Goal: Book appointment/travel/reservation

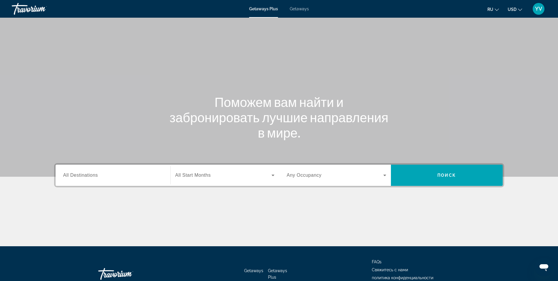
click at [85, 177] on span "All Destinations" at bounding box center [80, 174] width 35 height 5
click at [85, 177] on input "Destination All Destinations" at bounding box center [112, 175] width 99 height 7
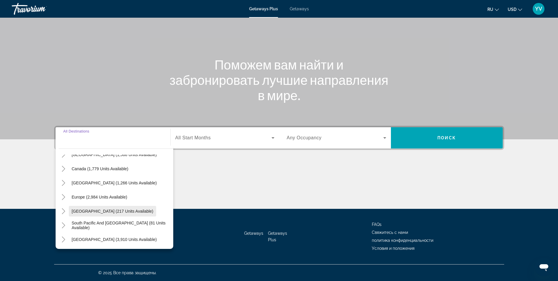
scroll to position [36, 0]
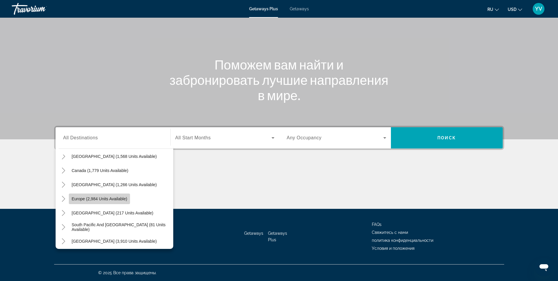
click at [99, 195] on span "Search widget" at bounding box center [100, 199] width 62 height 14
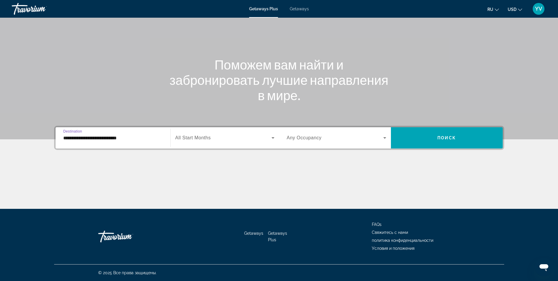
click at [77, 136] on input "**********" at bounding box center [112, 137] width 99 height 7
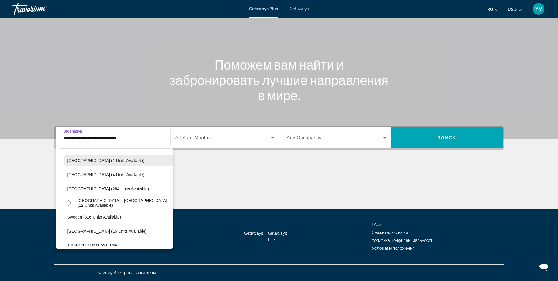
scroll to position [270, 0]
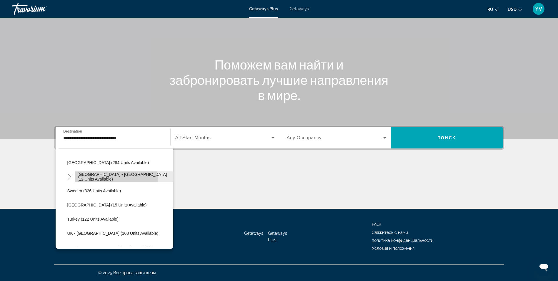
click at [94, 178] on span "[GEOGRAPHIC_DATA] - [GEOGRAPHIC_DATA] (12 units available)" at bounding box center [124, 176] width 93 height 9
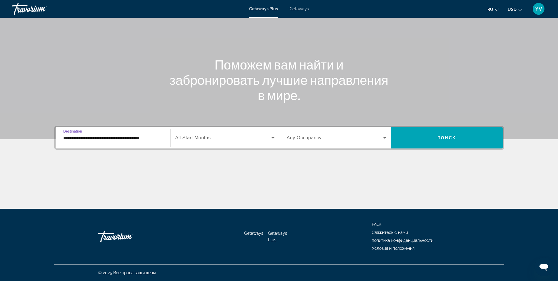
click at [92, 137] on input "**********" at bounding box center [112, 137] width 99 height 7
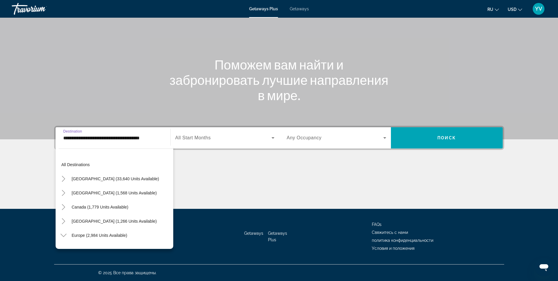
scroll to position [247, 0]
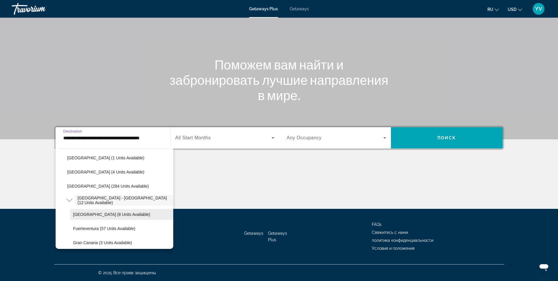
click at [87, 215] on span "[GEOGRAPHIC_DATA] (8 units available)" at bounding box center [111, 214] width 77 height 5
type input "**********"
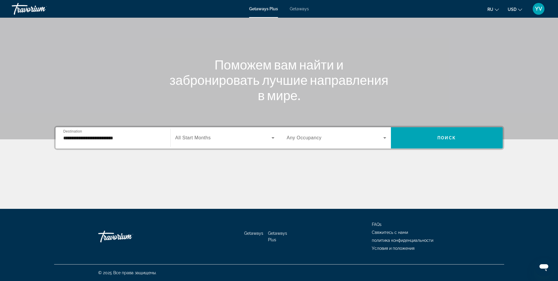
click at [202, 140] on span "All Start Months" at bounding box center [193, 137] width 36 height 5
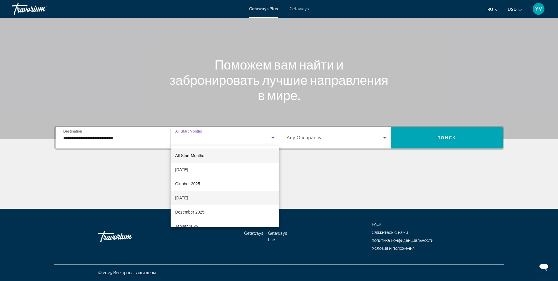
click at [183, 196] on span "[DATE]" at bounding box center [181, 197] width 13 height 7
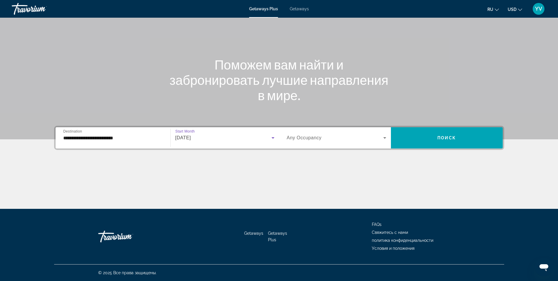
click at [185, 135] on span "[DATE]" at bounding box center [183, 137] width 16 height 5
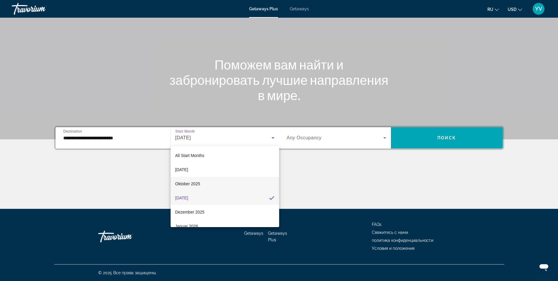
click at [178, 186] on span "Oktober 2025" at bounding box center [187, 183] width 25 height 7
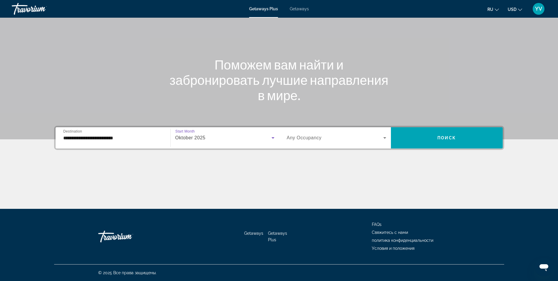
click at [300, 138] on span "Any Occupancy" at bounding box center [304, 137] width 35 height 5
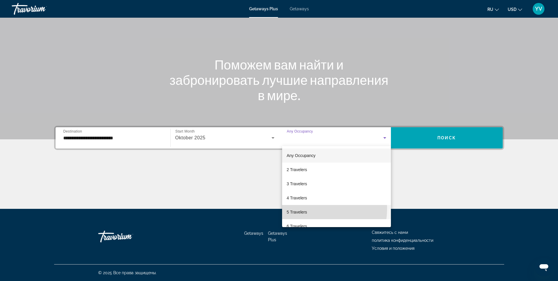
click at [304, 208] on mat-option "5 Travelers" at bounding box center [336, 212] width 109 height 14
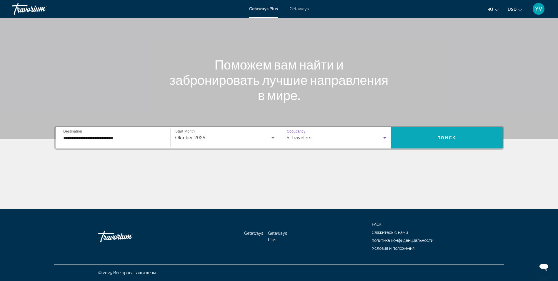
click at [447, 132] on span "Search widget" at bounding box center [447, 138] width 112 height 14
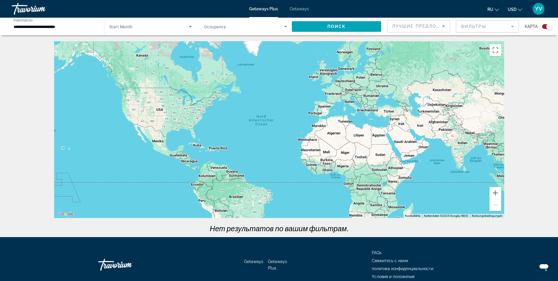
click at [24, 30] on div "**********" at bounding box center [55, 26] width 83 height 17
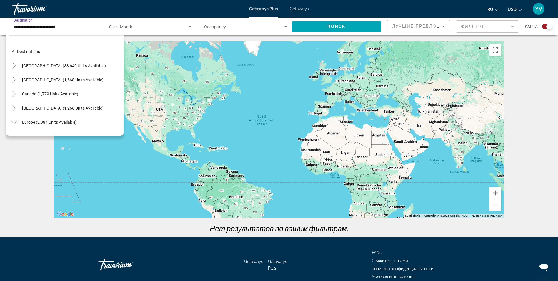
scroll to position [261, 0]
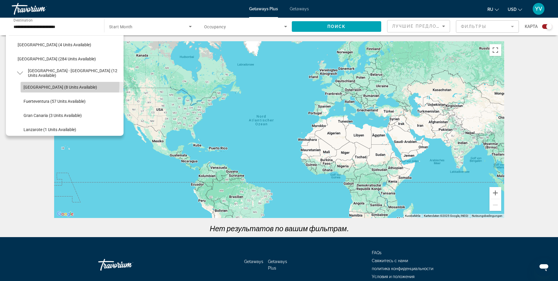
click at [42, 84] on span "Search widget" at bounding box center [72, 87] width 103 height 14
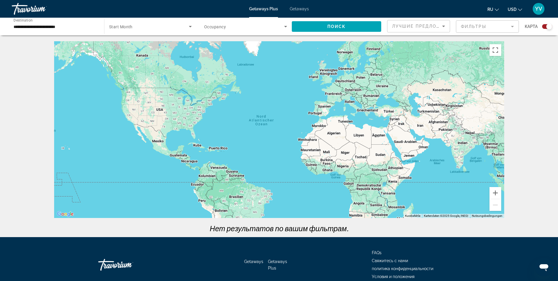
click at [125, 26] on span "Start Month" at bounding box center [121, 26] width 24 height 5
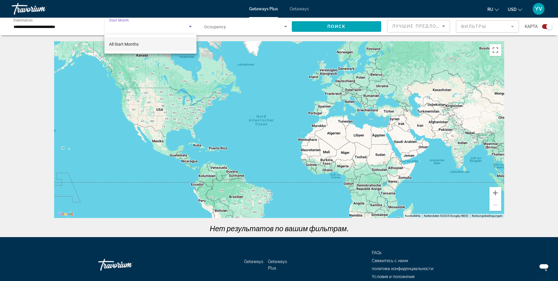
click at [119, 44] on span "All Start Months" at bounding box center [123, 44] width 29 height 5
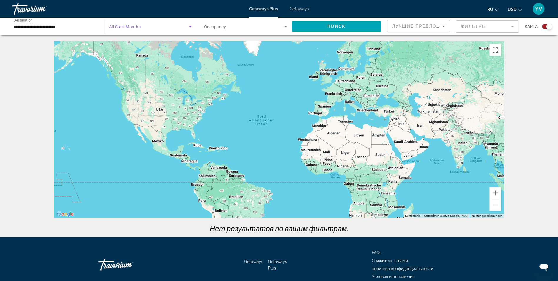
click at [190, 26] on icon "Search widget" at bounding box center [190, 26] width 3 height 1
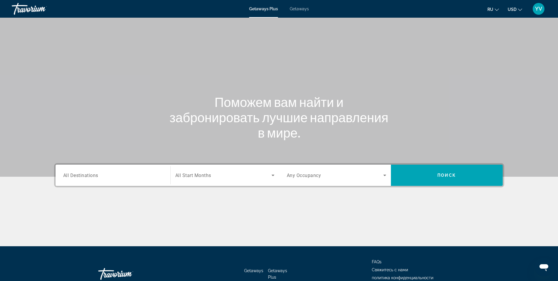
click at [79, 176] on span "All Destinations" at bounding box center [80, 175] width 35 height 6
click at [79, 176] on input "Destination All Destinations" at bounding box center [112, 175] width 99 height 7
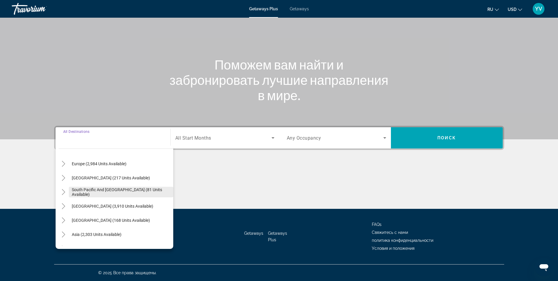
scroll to position [88, 0]
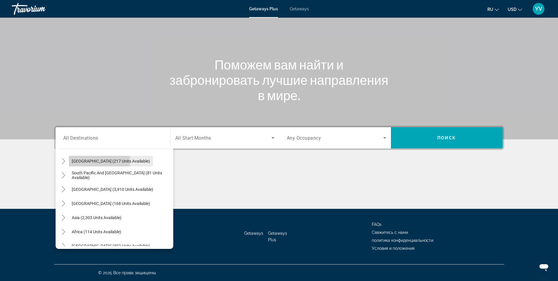
click at [83, 162] on span "[GEOGRAPHIC_DATA] (217 units available)" at bounding box center [111, 161] width 78 height 5
type input "**********"
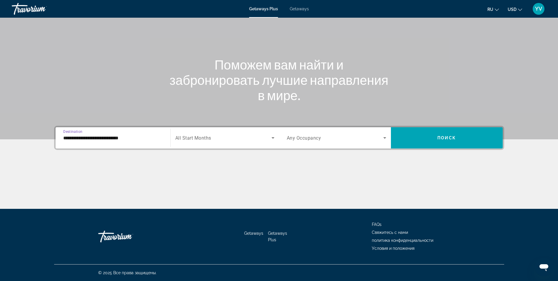
click at [201, 138] on span "All Start Months" at bounding box center [193, 138] width 36 height 6
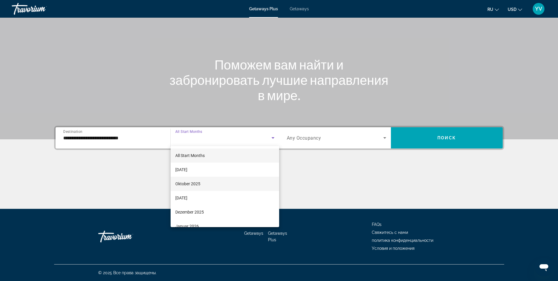
click at [186, 186] on span "Oktober 2025" at bounding box center [187, 183] width 25 height 7
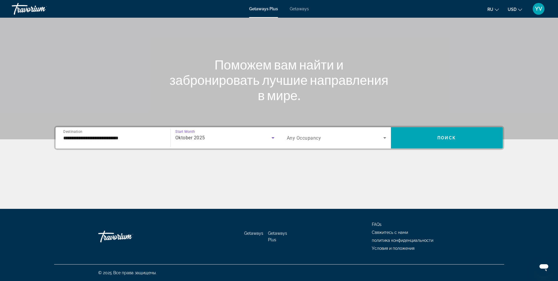
click at [309, 138] on span "Any Occupancy" at bounding box center [304, 138] width 34 height 6
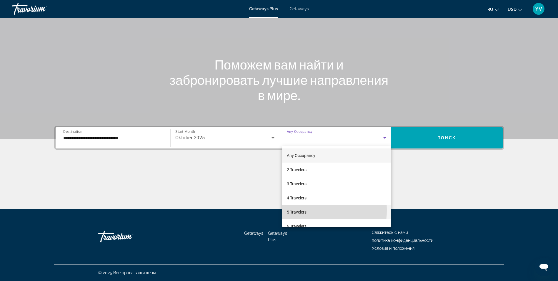
click at [293, 210] on span "5 Travelers" at bounding box center [297, 211] width 20 height 7
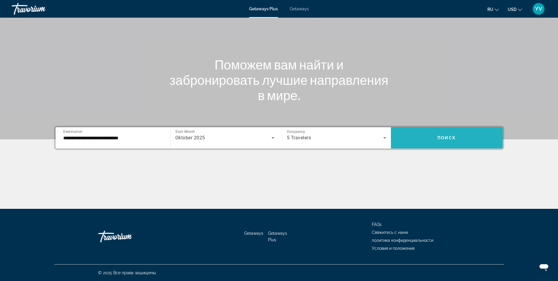
click at [454, 143] on span "Search widget" at bounding box center [447, 138] width 112 height 14
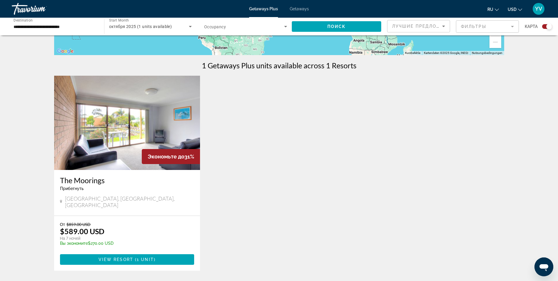
scroll to position [177, 0]
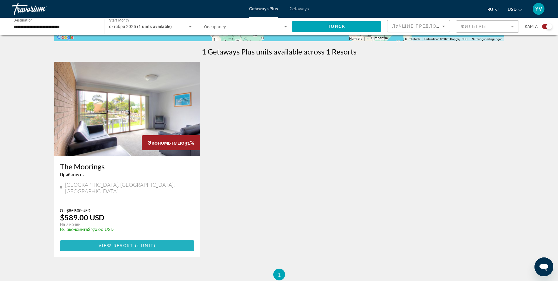
click at [129, 243] on span "View Resort" at bounding box center [116, 245] width 35 height 5
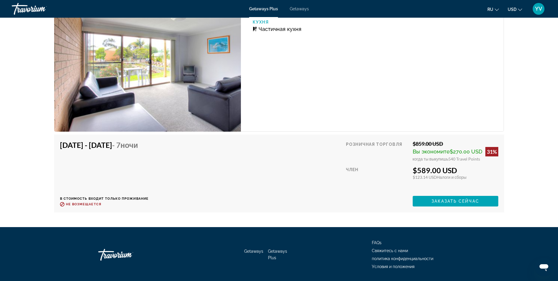
scroll to position [942, 0]
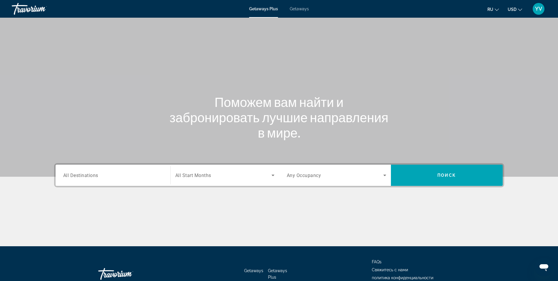
click at [80, 174] on span "All Destinations" at bounding box center [80, 175] width 35 height 6
click at [80, 174] on input "Destination All Destinations" at bounding box center [112, 175] width 99 height 7
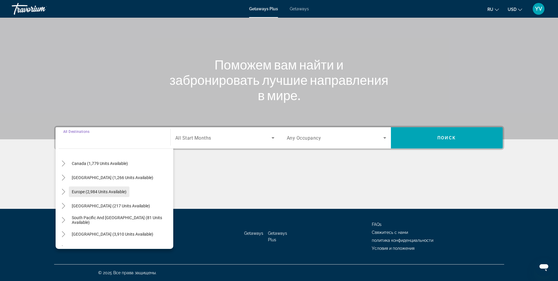
scroll to position [59, 0]
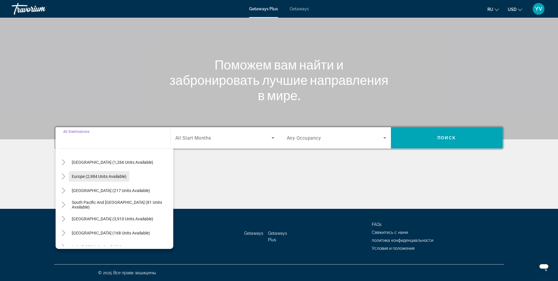
click at [92, 177] on span "Europe (2,984 units available)" at bounding box center [99, 176] width 55 height 5
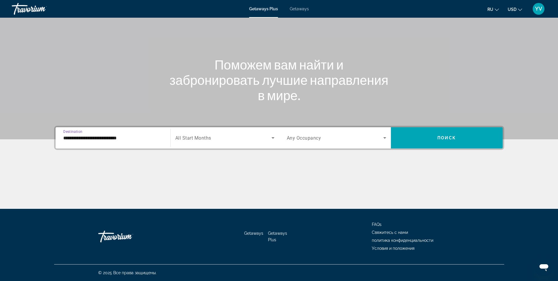
click at [80, 139] on input "**********" at bounding box center [112, 137] width 99 height 7
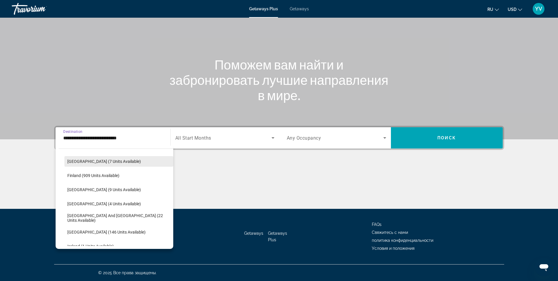
scroll to position [153, 0]
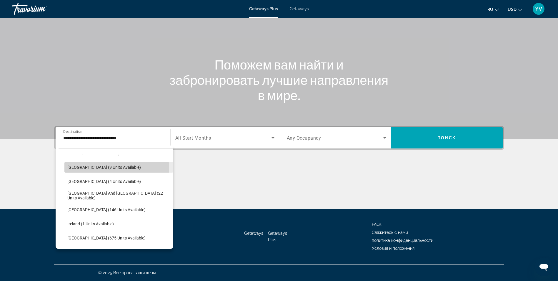
click at [93, 170] on span "Search widget" at bounding box center [118, 167] width 109 height 14
type input "**********"
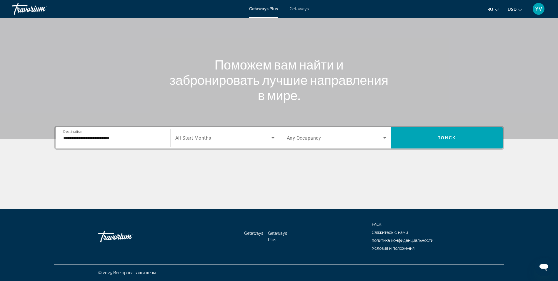
click at [197, 138] on span "All Start Months" at bounding box center [193, 138] width 36 height 6
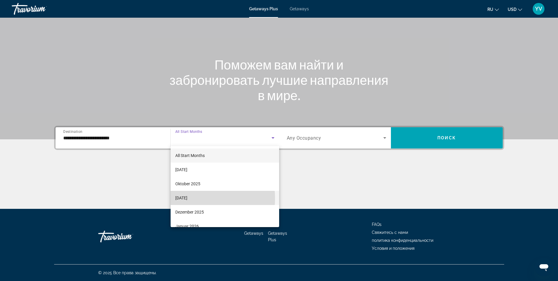
click at [187, 198] on span "[DATE]" at bounding box center [181, 197] width 12 height 7
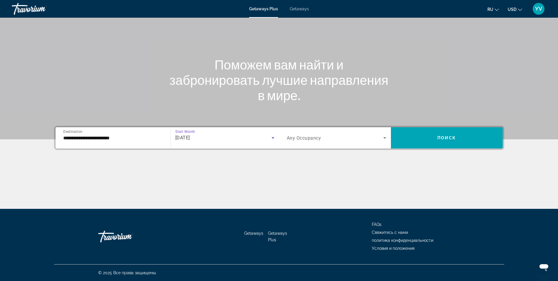
click at [306, 139] on span "Any Occupancy" at bounding box center [304, 138] width 34 height 6
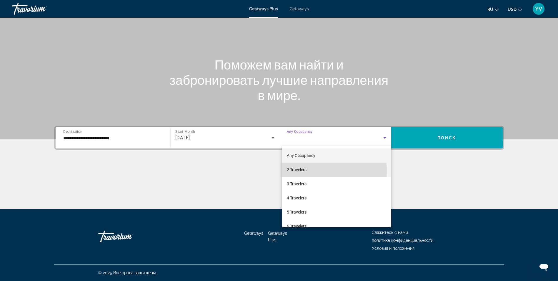
click at [293, 171] on span "2 Travelers" at bounding box center [297, 169] width 20 height 7
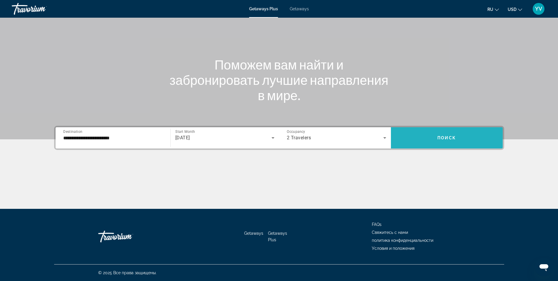
click at [424, 140] on span "Search widget" at bounding box center [447, 138] width 112 height 14
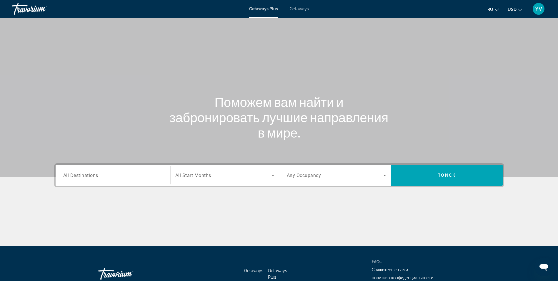
click at [297, 5] on div "Getaways Plus Getaways ru English Español Français Italiano Português русский U…" at bounding box center [279, 8] width 558 height 15
click at [297, 9] on span "Getaways" at bounding box center [299, 8] width 19 height 5
click at [75, 176] on span "All Destinations" at bounding box center [80, 175] width 35 height 6
click at [75, 176] on input "Destination All Destinations" at bounding box center [112, 175] width 99 height 7
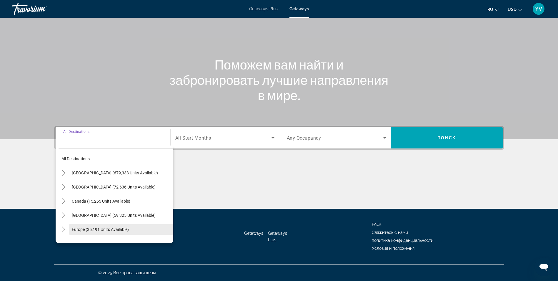
scroll to position [29, 0]
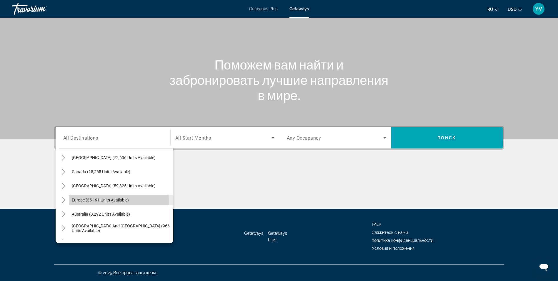
click at [92, 200] on span "Europe (35,191 units available)" at bounding box center [100, 199] width 57 height 5
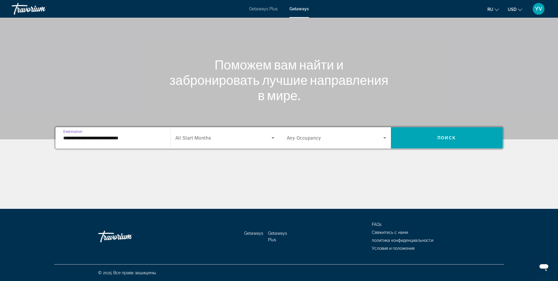
click at [79, 138] on input "**********" at bounding box center [112, 137] width 99 height 7
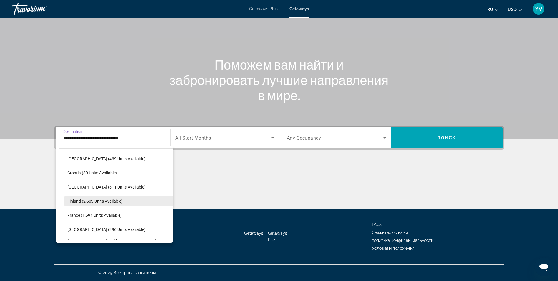
scroll to position [123, 0]
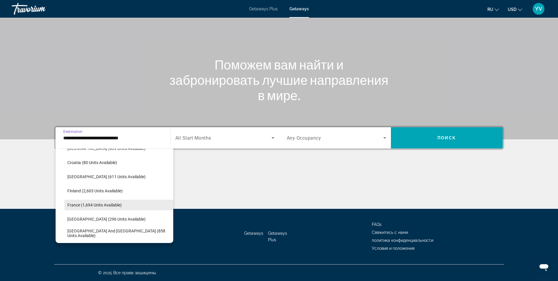
click at [96, 203] on span "France (1,694 units available)" at bounding box center [94, 204] width 54 height 5
type input "**********"
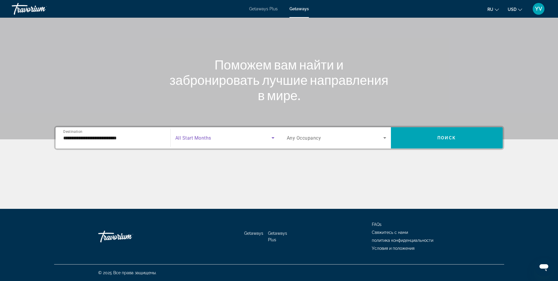
click at [217, 138] on span "Search widget" at bounding box center [223, 137] width 96 height 7
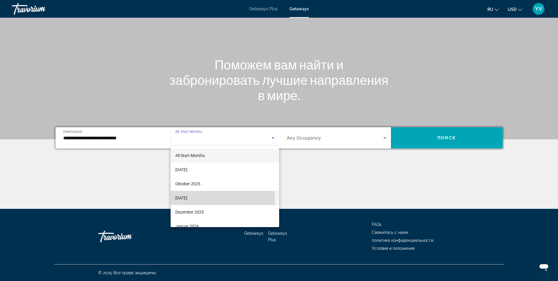
click at [187, 200] on span "[DATE]" at bounding box center [181, 197] width 12 height 7
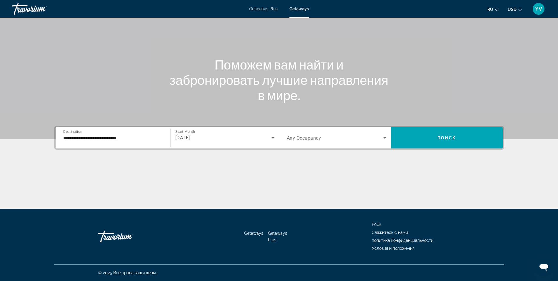
click at [311, 138] on span "Any Occupancy" at bounding box center [304, 138] width 34 height 6
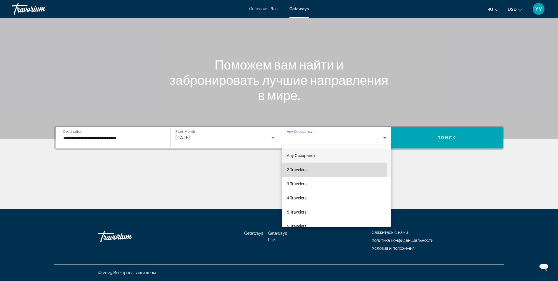
click at [302, 170] on span "2 Travelers" at bounding box center [297, 169] width 20 height 7
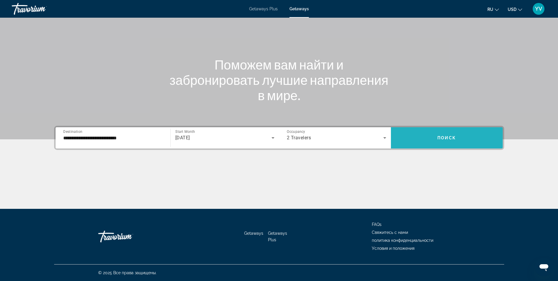
click at [449, 137] on span "Поиск" at bounding box center [447, 137] width 19 height 5
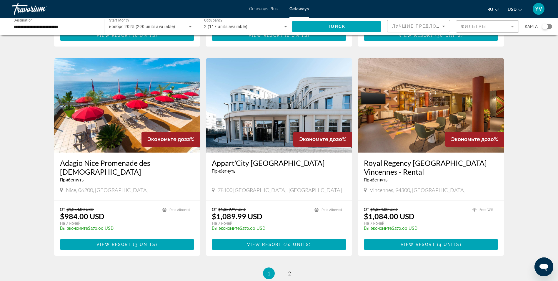
scroll to position [618, 0]
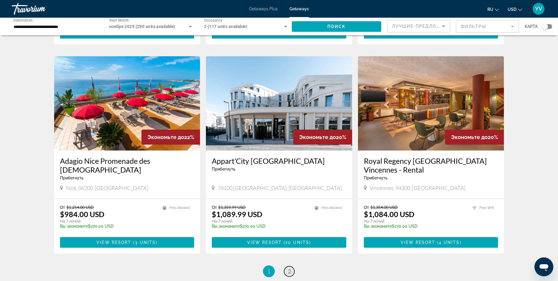
click at [291, 266] on link "page 2" at bounding box center [289, 271] width 10 height 10
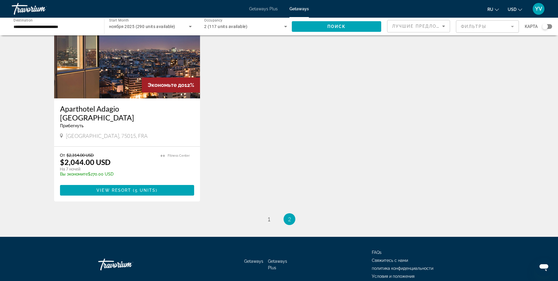
scroll to position [242, 0]
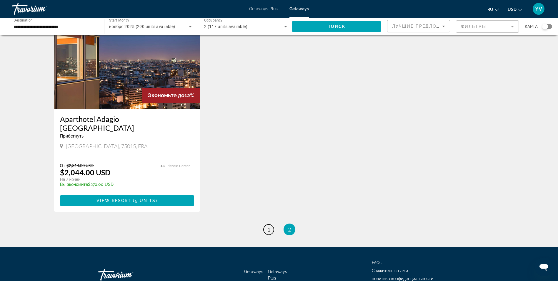
click at [268, 226] on span "1" at bounding box center [268, 229] width 3 height 6
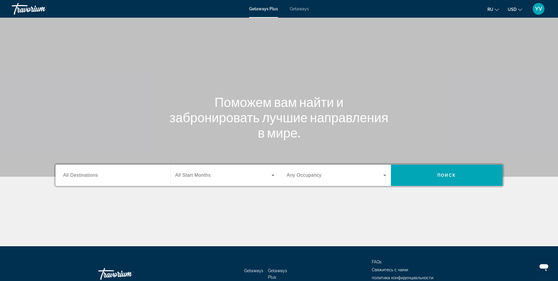
click at [521, 12] on button "USD USD ($) MXN (Mex$) CAD (Can$) GBP (£) EUR (€) AUD (A$) NZD (NZ$) CNY (CN¥)" at bounding box center [515, 9] width 14 height 9
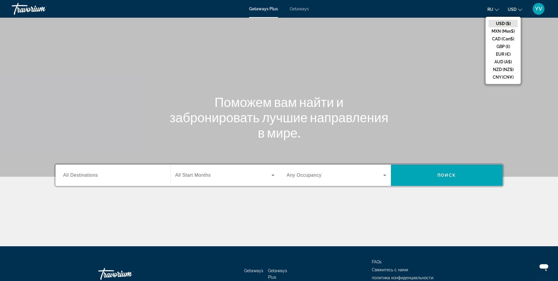
click at [472, 9] on div "ru English Español Français Italiano Português русский USD USD ($) MXN (Mex$) C…" at bounding box center [431, 9] width 232 height 12
